Goal: Find specific page/section: Find specific page/section

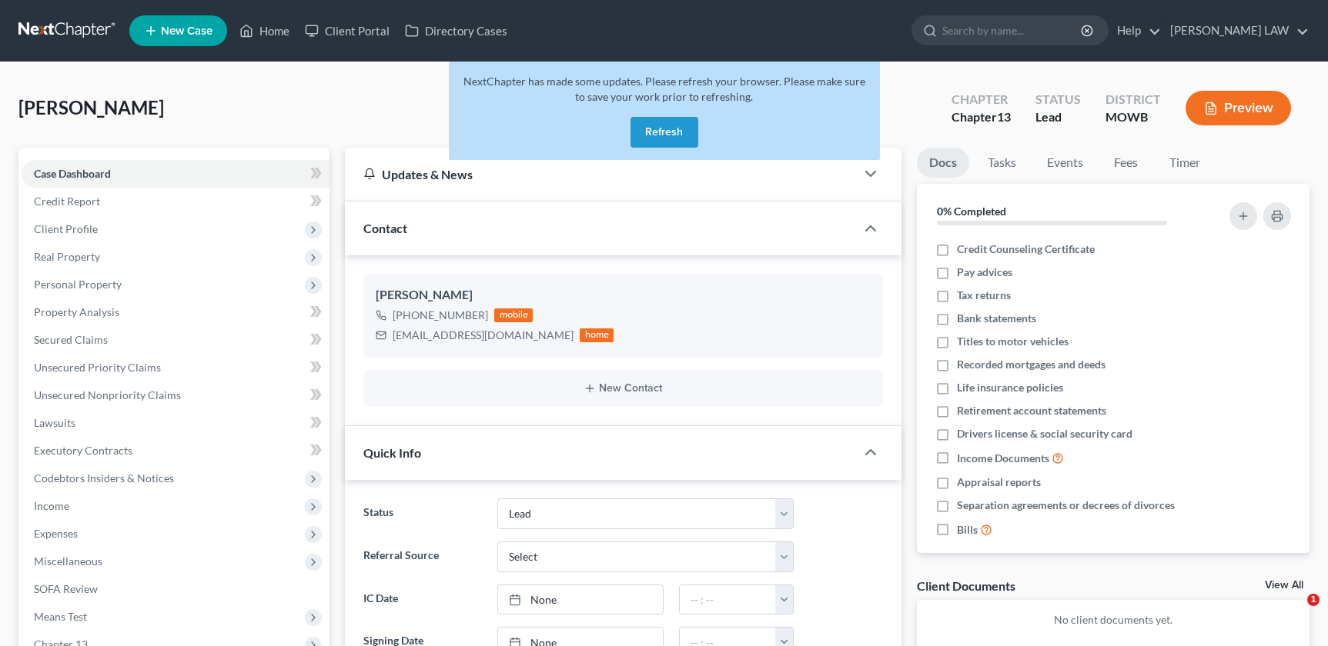
select select "6"
click at [1011, 28] on input "search" at bounding box center [1012, 30] width 141 height 28
type input "dick"
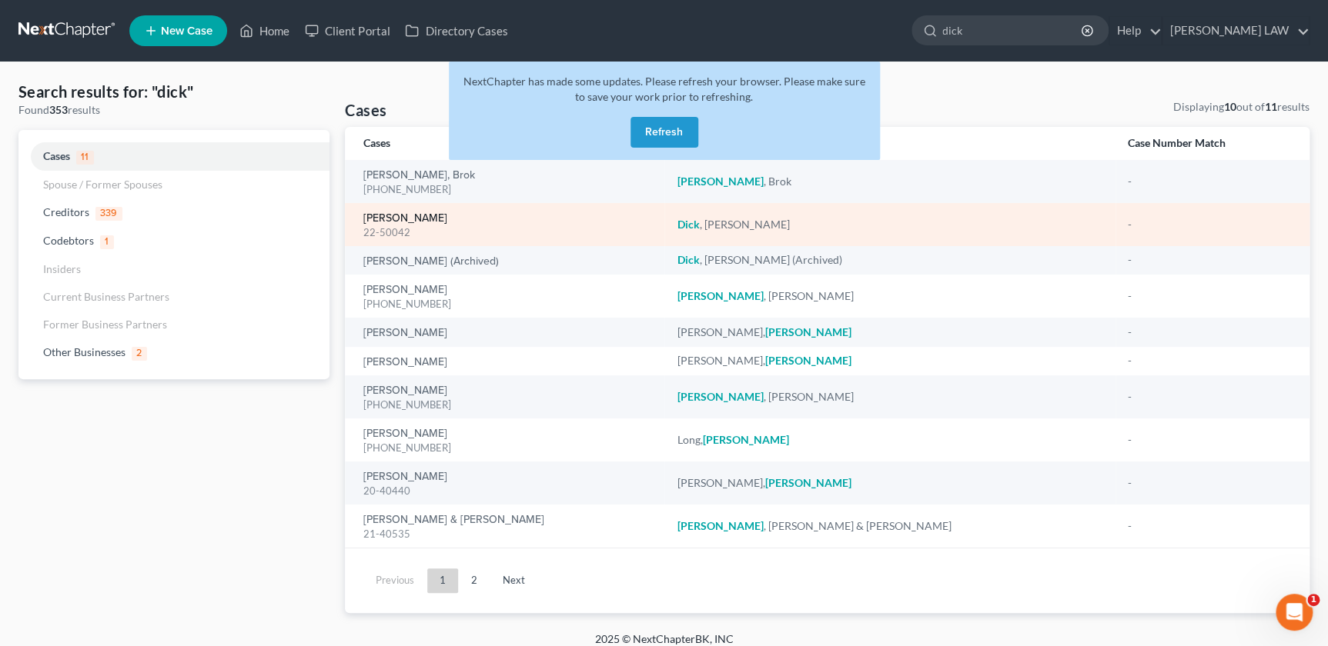
click at [393, 217] on link "[PERSON_NAME]" at bounding box center [405, 218] width 84 height 11
select select "2"
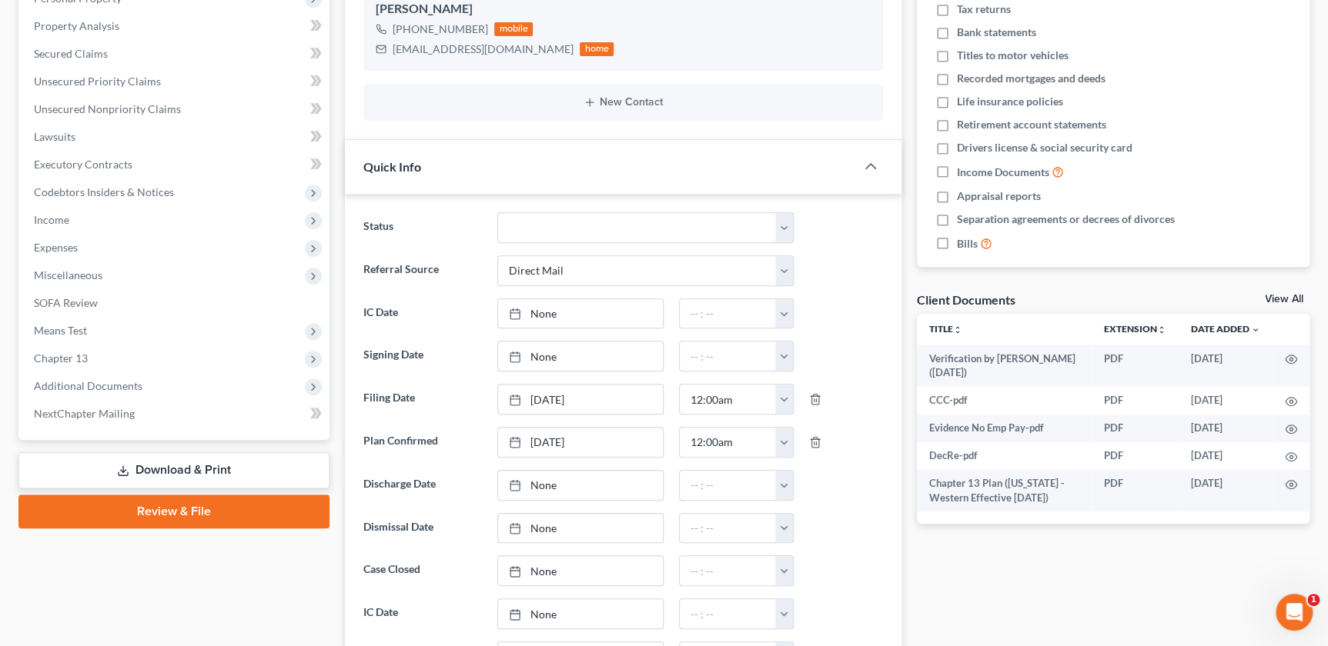
scroll to position [297, 0]
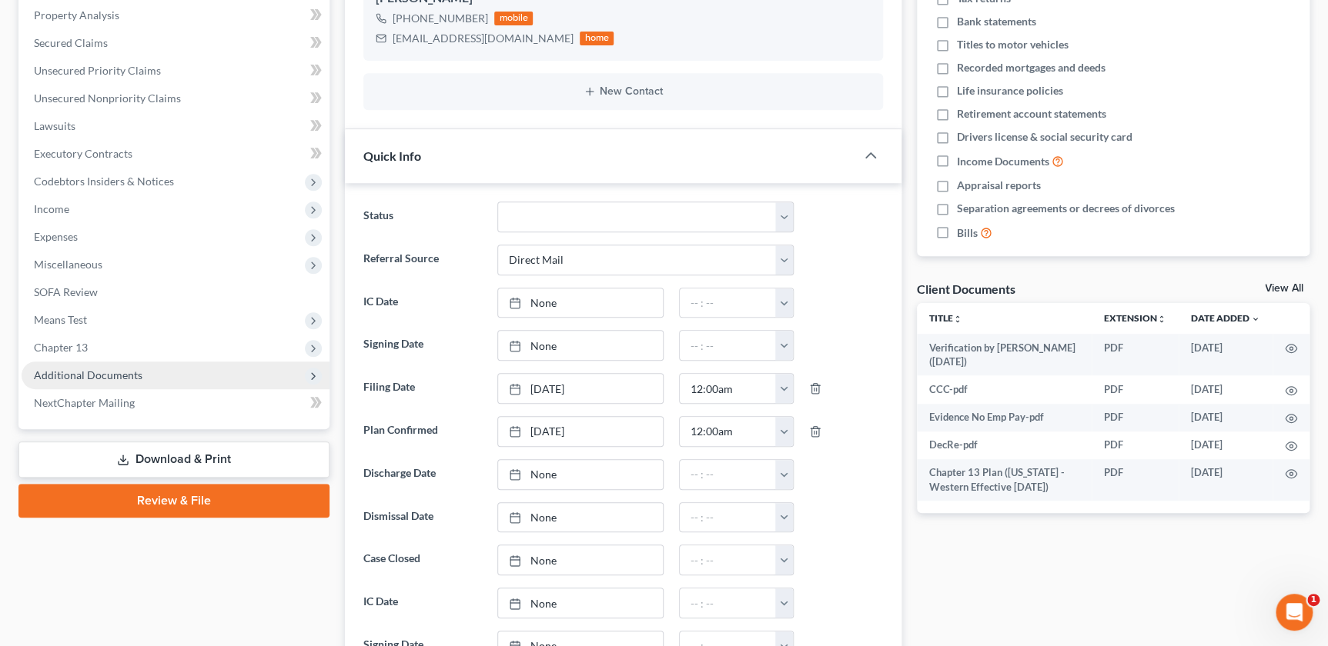
click at [98, 374] on span "Additional Documents" at bounding box center [88, 375] width 109 height 13
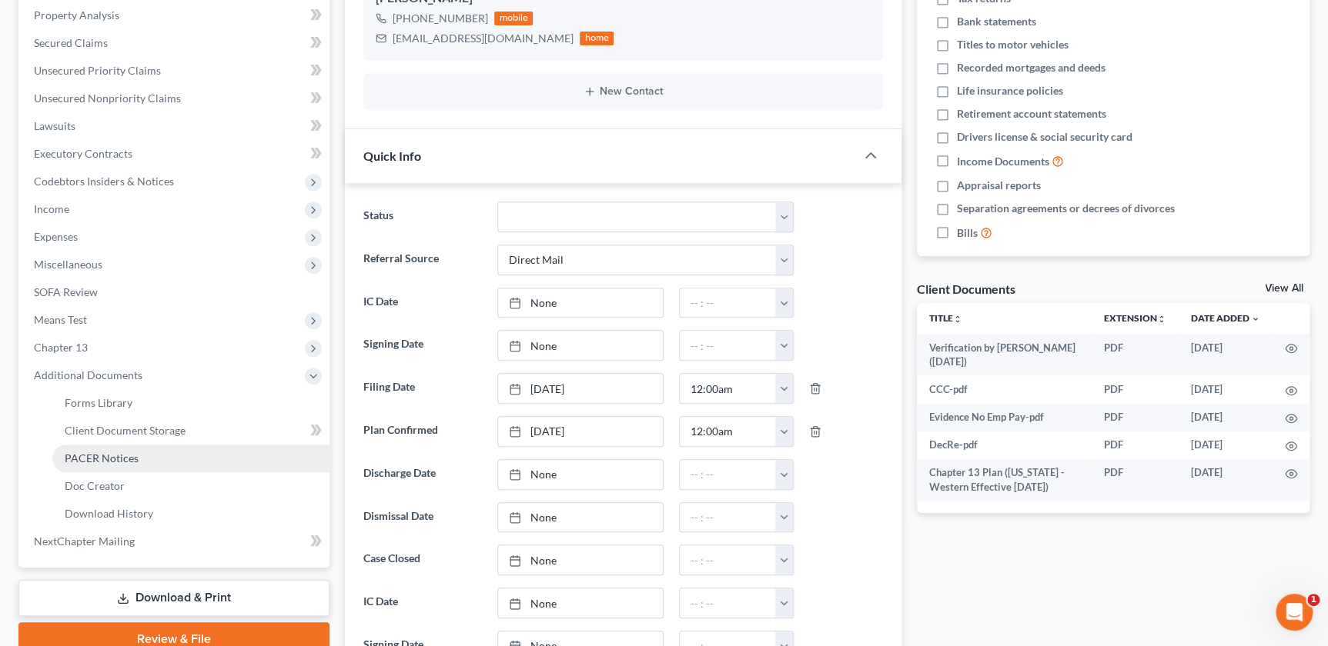
click at [110, 448] on link "PACER Notices" at bounding box center [190, 459] width 277 height 28
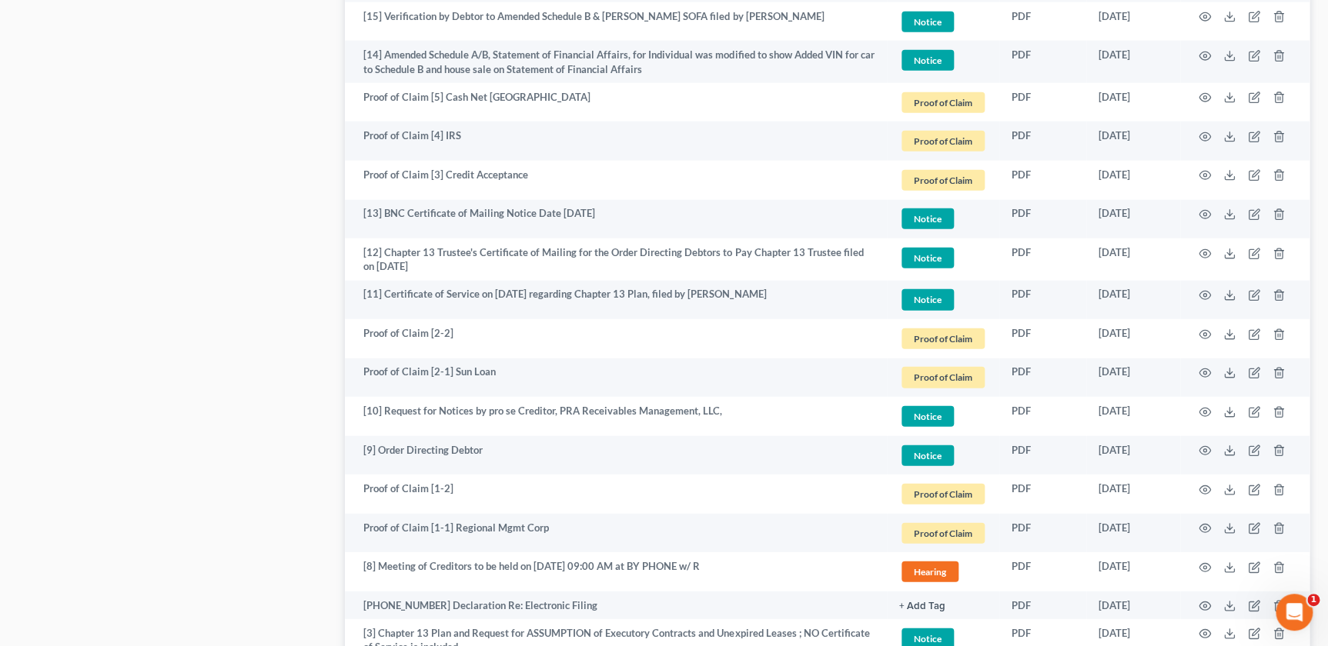
scroll to position [1816, 0]
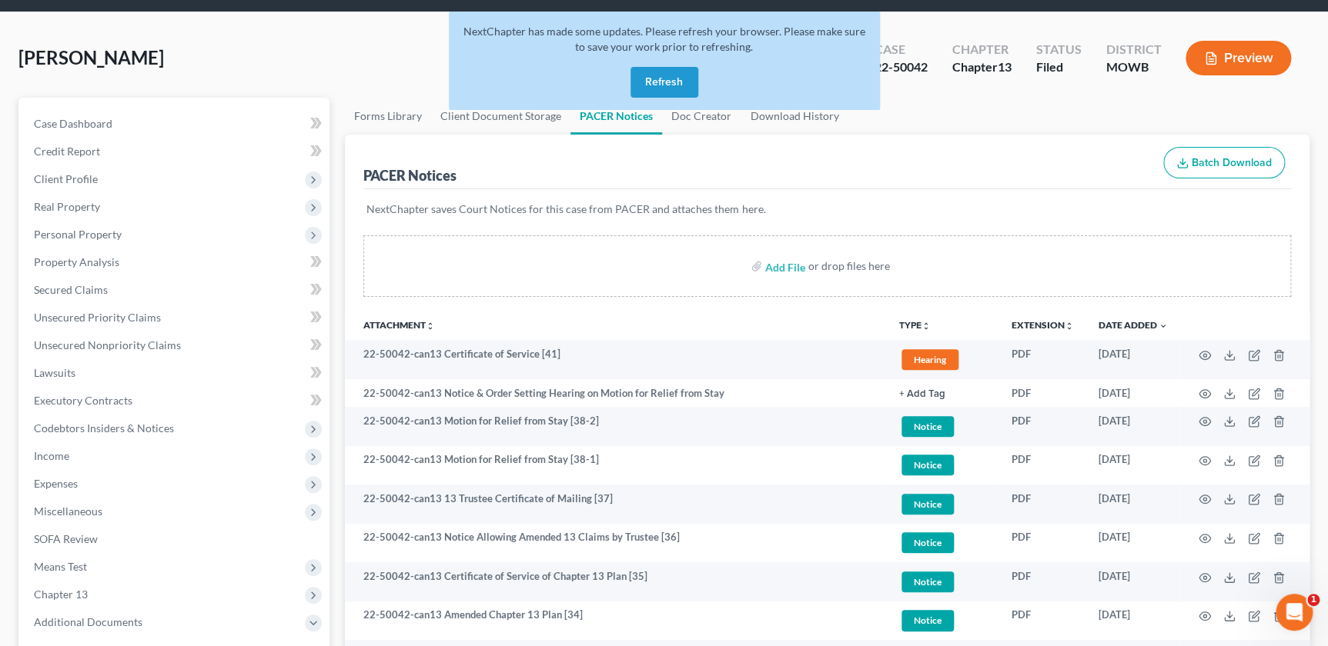
scroll to position [47, 0]
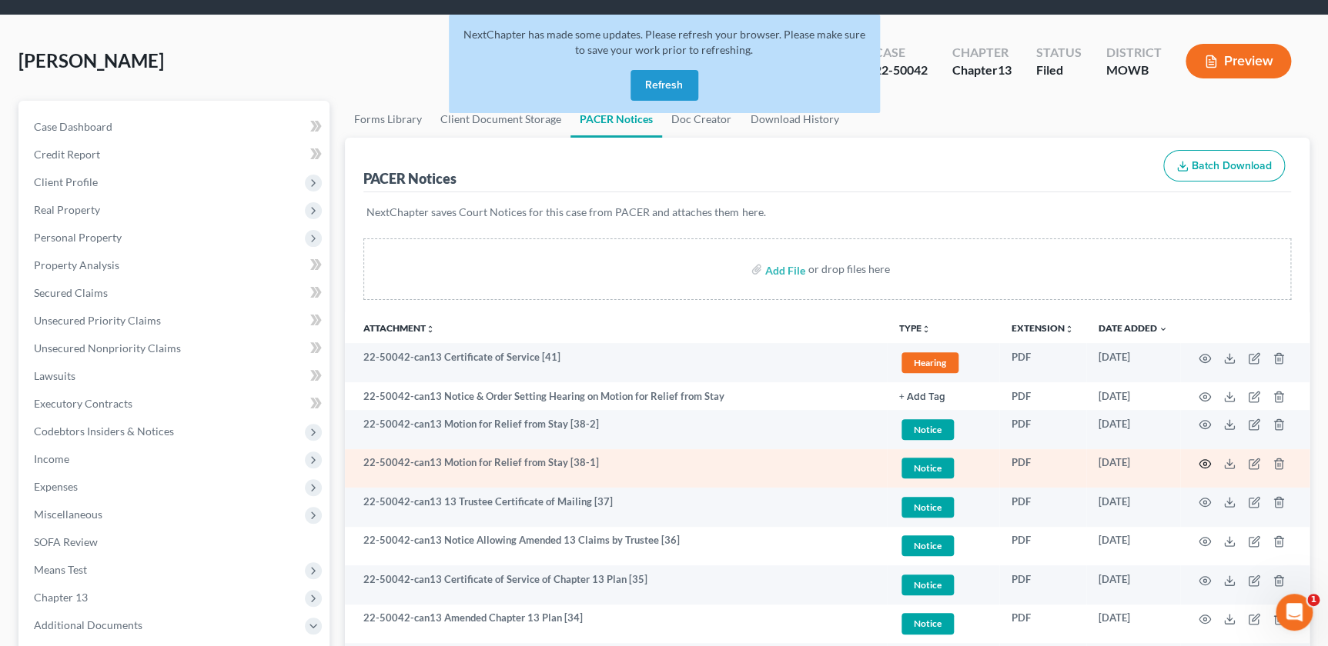
click at [1207, 461] on icon "button" at bounding box center [1204, 464] width 12 height 12
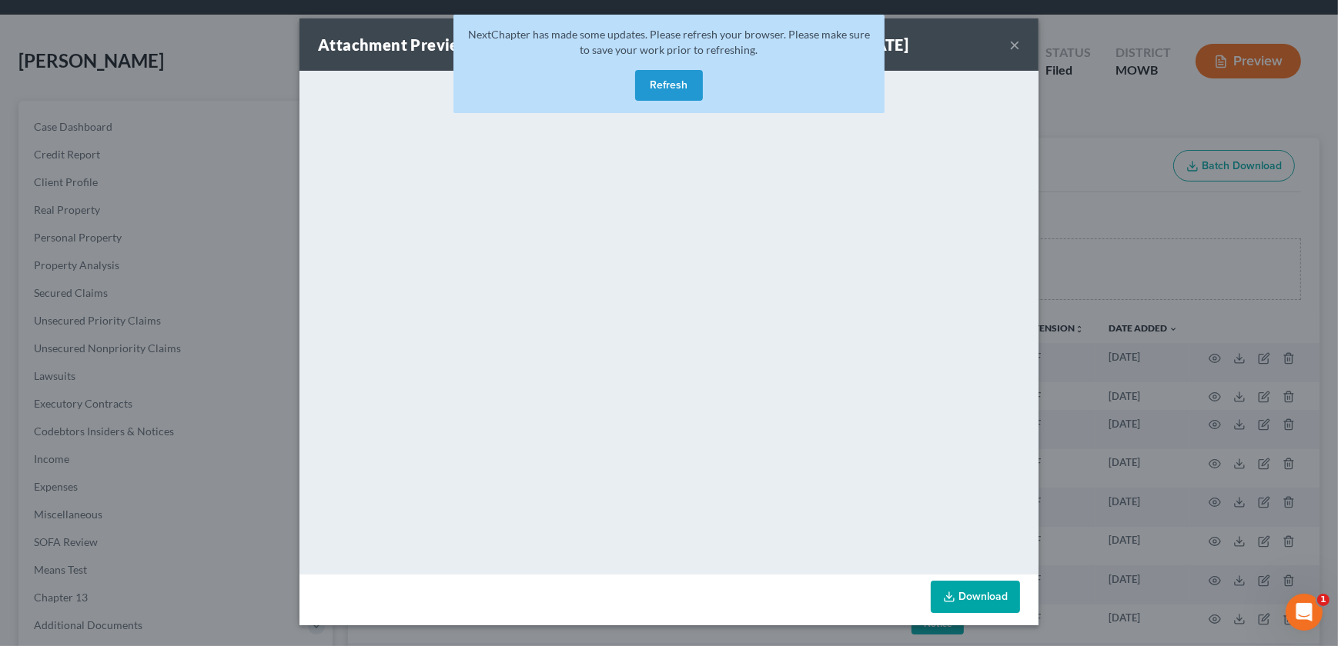
click at [1019, 48] on button "×" at bounding box center [1014, 44] width 11 height 18
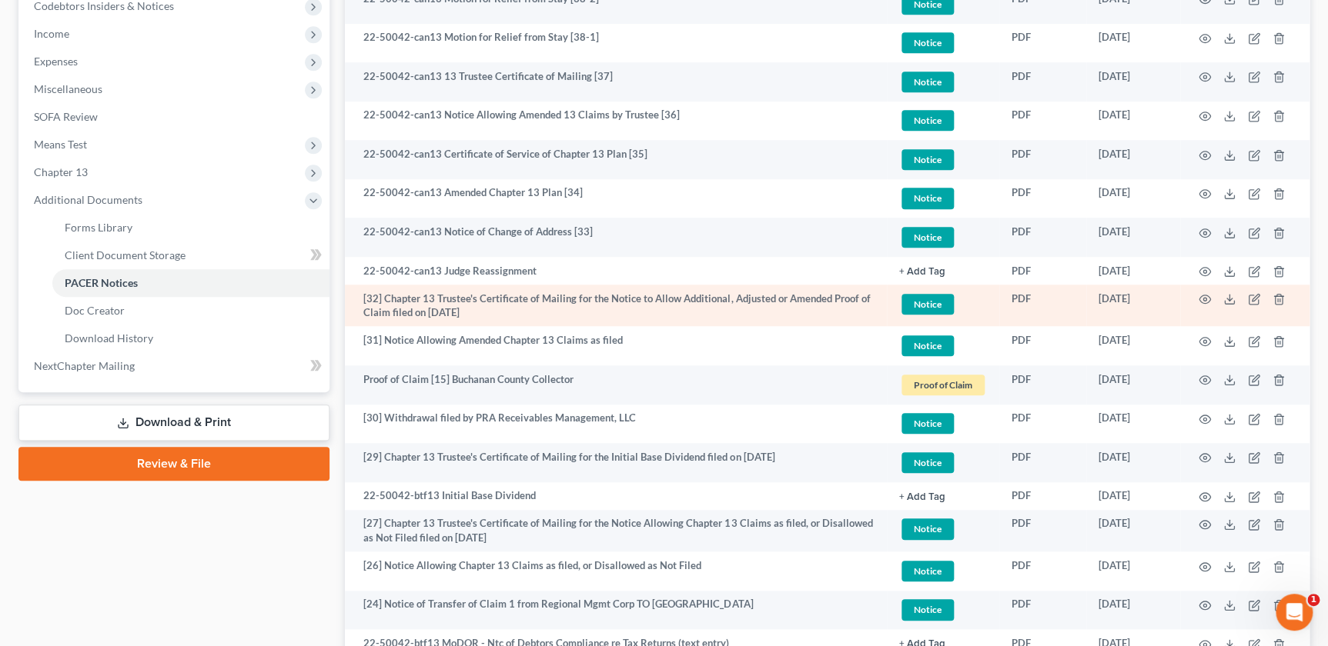
scroll to position [485, 0]
